Goal: Navigation & Orientation: Find specific page/section

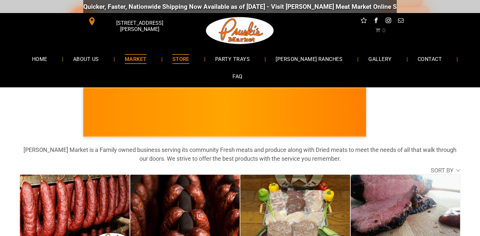
click at [147, 60] on span "MARKET" at bounding box center [136, 58] width 22 height 9
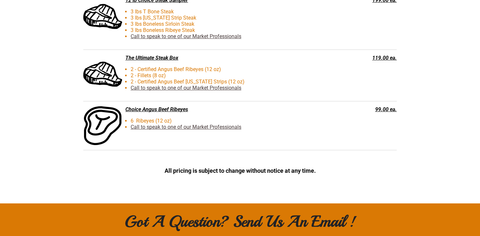
scroll to position [1686, 0]
